Goal: Task Accomplishment & Management: Use online tool/utility

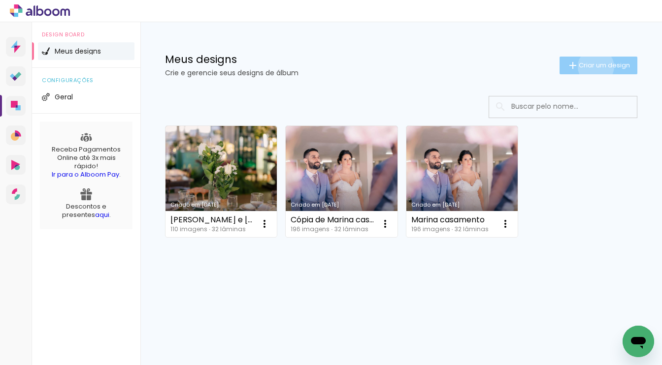
click at [594, 66] on span "Criar um design" at bounding box center [603, 65] width 51 height 6
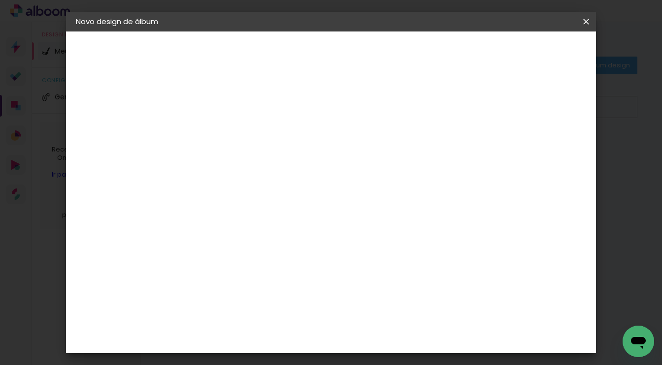
click at [240, 123] on paper-input-container "Título do álbum" at bounding box center [236, 132] width 7 height 25
type input "Jaque"
type paper-input "Jaque"
click at [338, 45] on paper-button "Avançar" at bounding box center [313, 52] width 48 height 17
click at [0, 0] on slot "Tamanho Livre" at bounding box center [0, 0] width 0 height 0
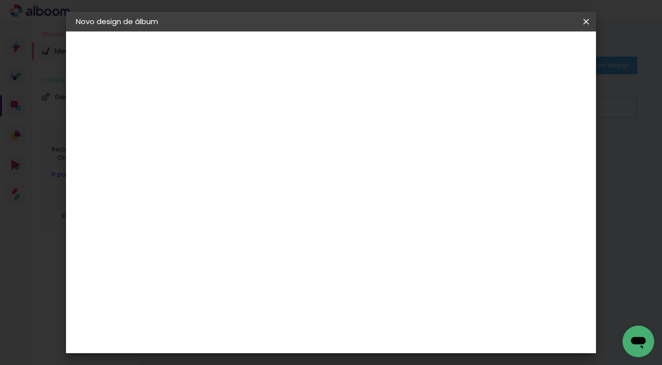
click at [0, 0] on slot "Avançar" at bounding box center [0, 0] width 0 height 0
click at [513, 108] on paper-checkbox "Mostrar sangria" at bounding box center [511, 113] width 74 height 12
type paper-checkbox "on"
click at [513, 108] on paper-checkbox "Mostrar sangria" at bounding box center [511, 113] width 74 height 12
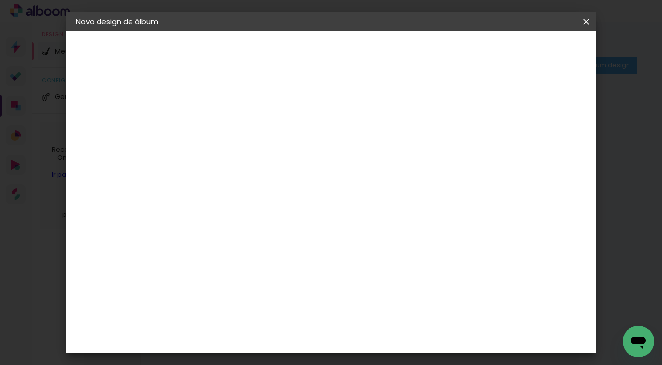
click at [513, 108] on paper-checkbox "Mostrar sangria" at bounding box center [511, 113] width 74 height 12
type input "4"
type paper-input "4"
click at [547, 151] on input "4" at bounding box center [545, 148] width 18 height 15
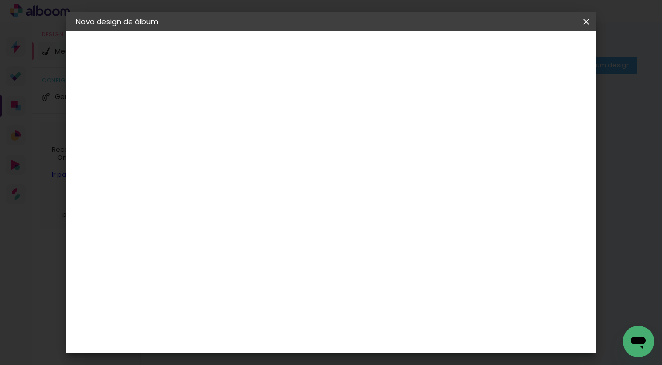
type input "3"
type paper-input "3"
click at [547, 151] on input "3" at bounding box center [545, 148] width 18 height 15
click at [531, 49] on span "Iniciar design" at bounding box center [508, 52] width 45 height 7
